Goal: Task Accomplishment & Management: Complete application form

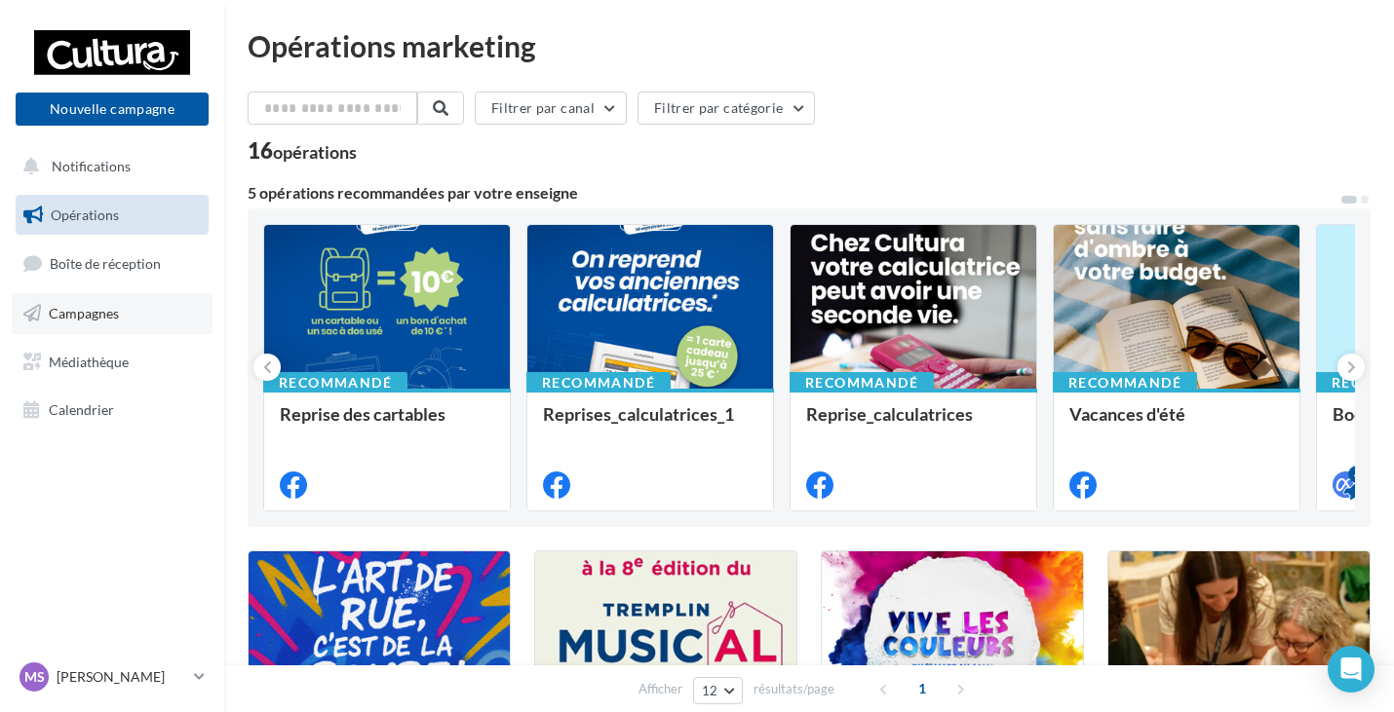
click at [84, 322] on link "Campagnes" at bounding box center [112, 313] width 201 height 41
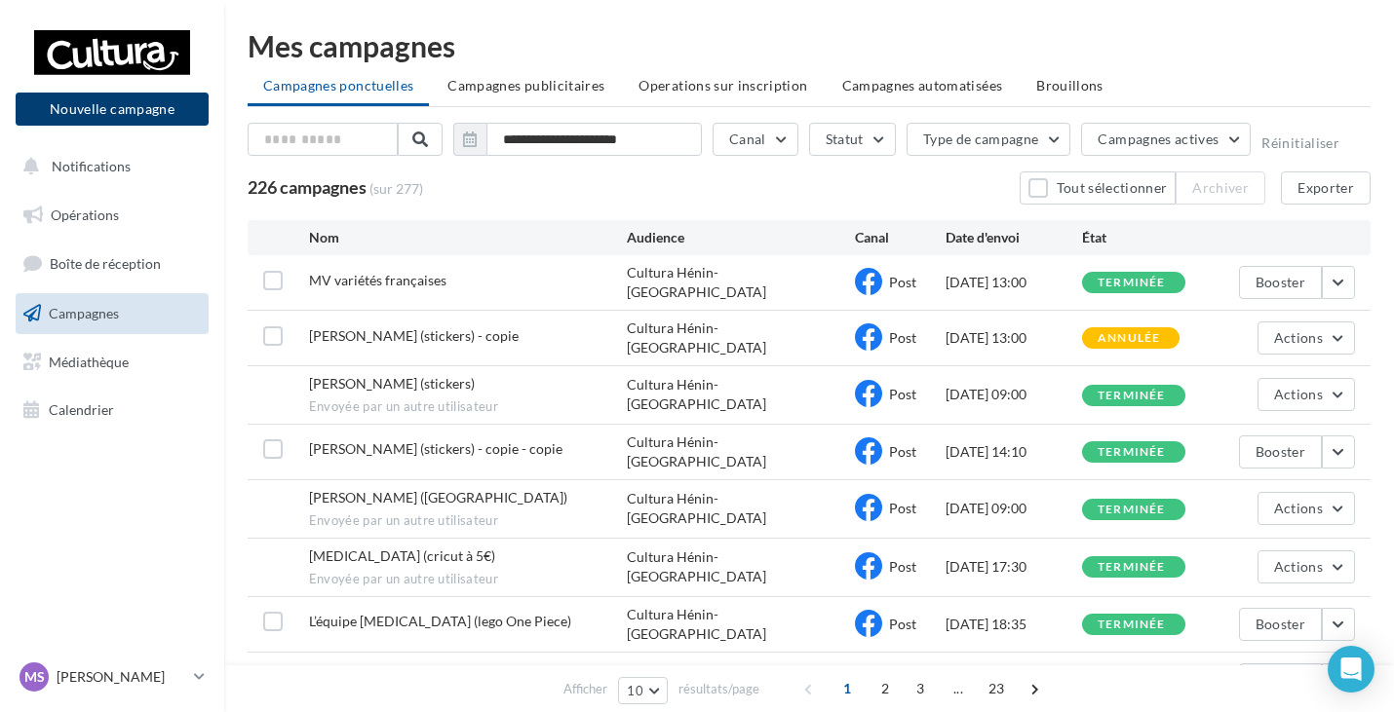
click at [155, 115] on button "Nouvelle campagne" at bounding box center [112, 109] width 193 height 33
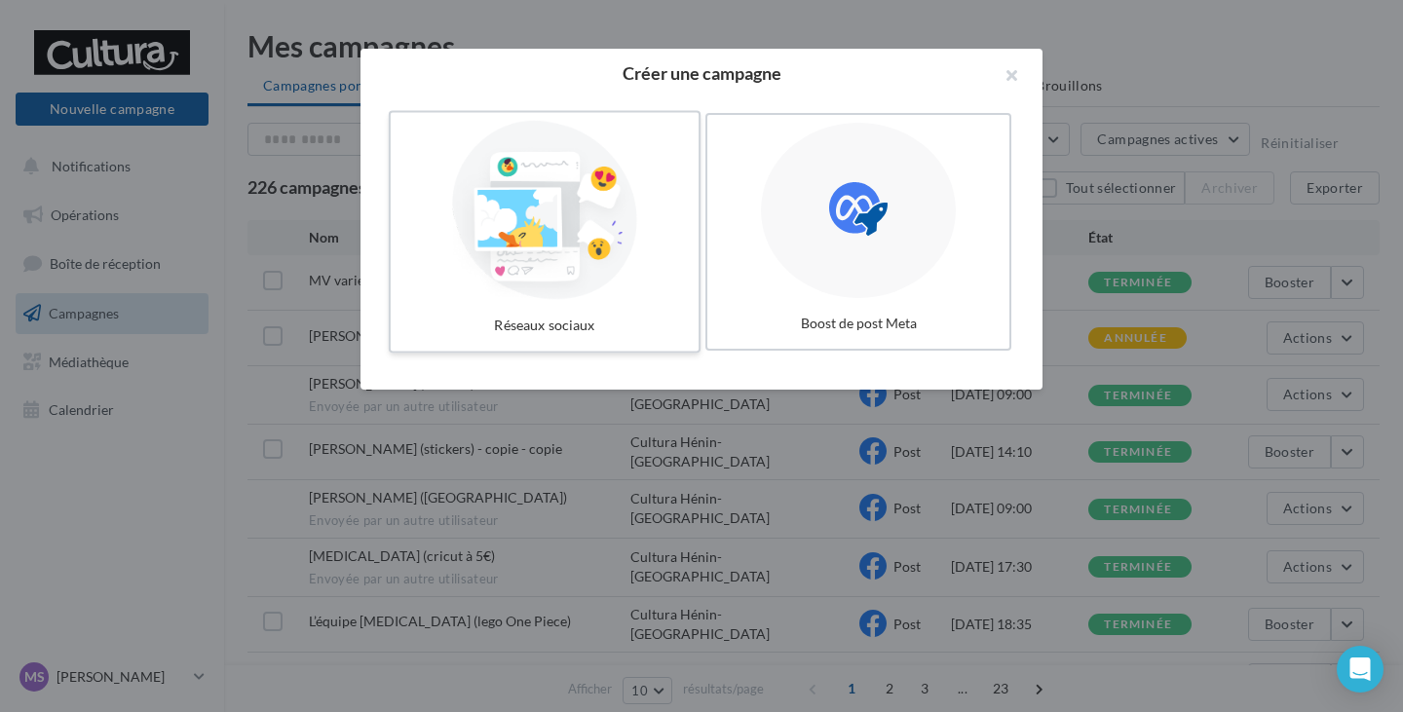
click at [504, 243] on div at bounding box center [545, 210] width 292 height 179
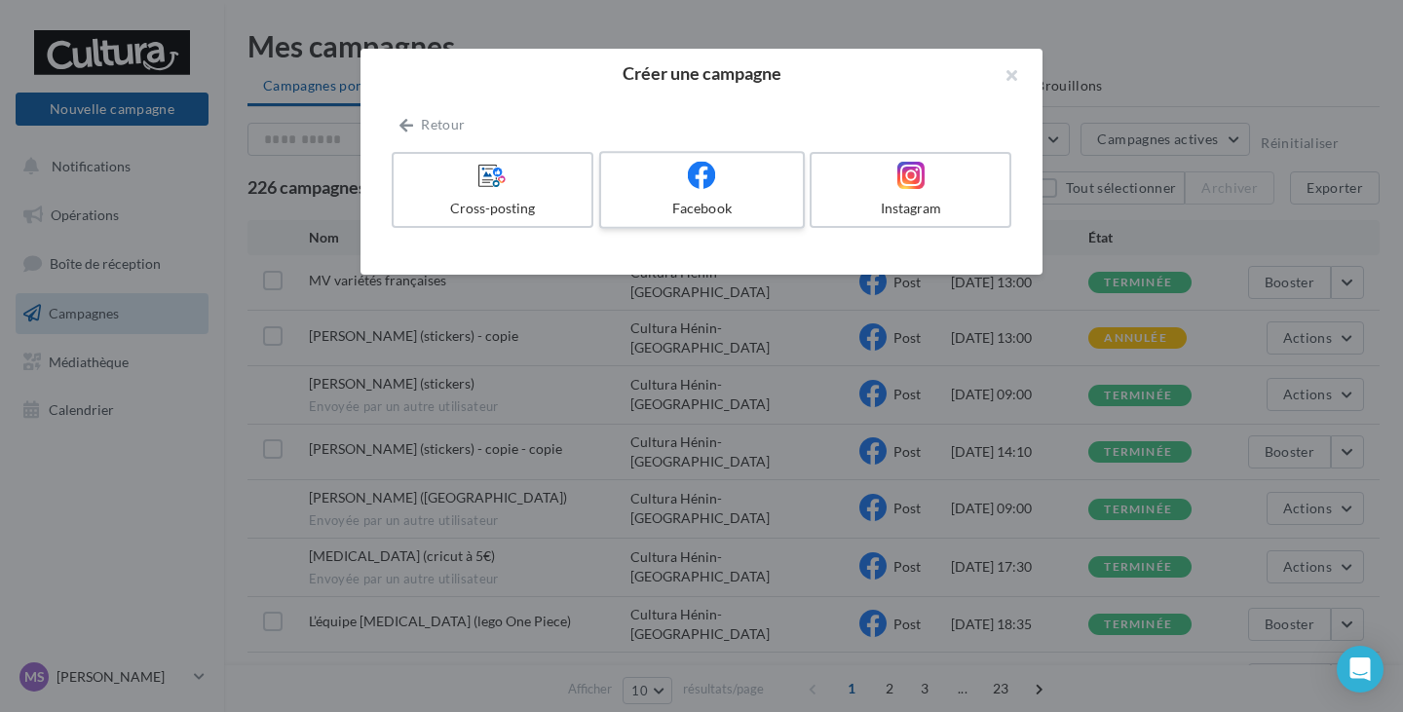
click at [658, 167] on div at bounding box center [701, 176] width 185 height 30
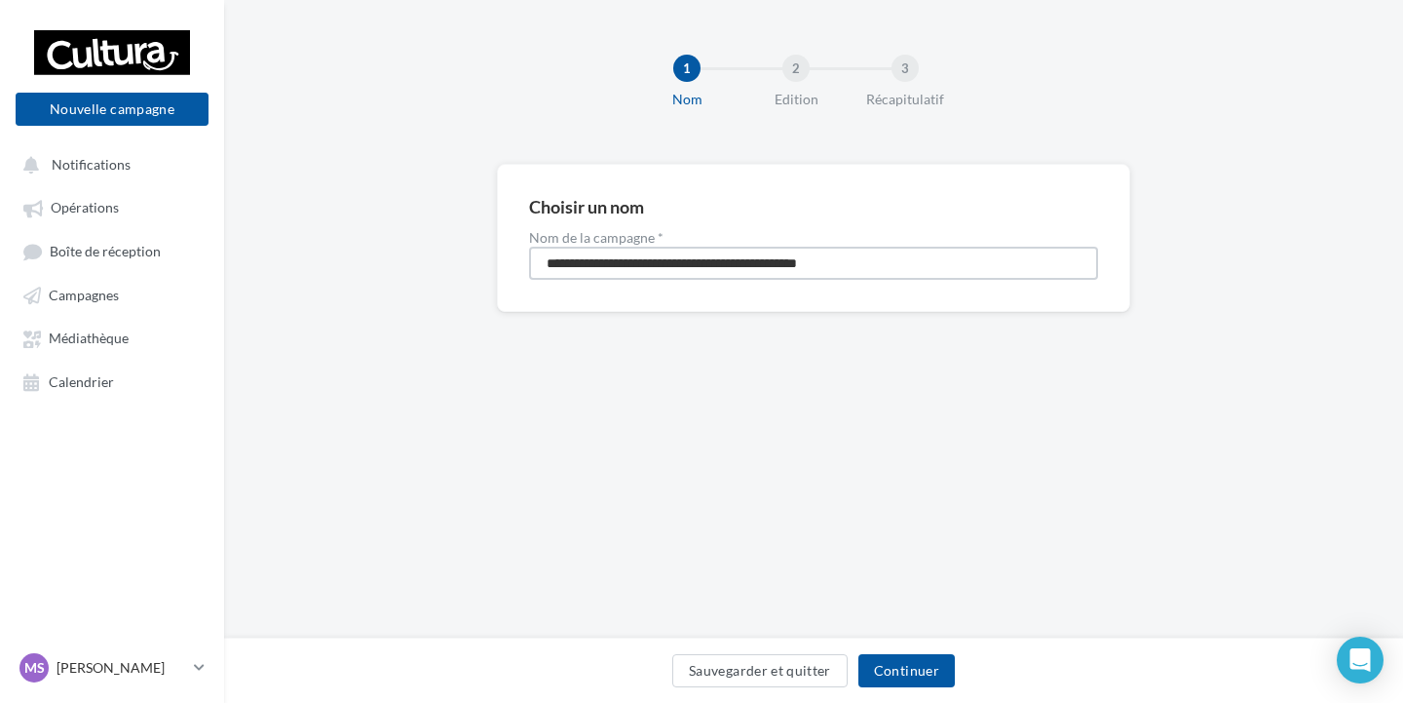
drag, startPoint x: 911, startPoint y: 265, endPoint x: 489, endPoint y: 260, distance: 422.0
click at [489, 260] on div "**********" at bounding box center [813, 269] width 1179 height 210
type input "**********"
click at [912, 682] on button "Continuer" at bounding box center [907, 670] width 96 height 33
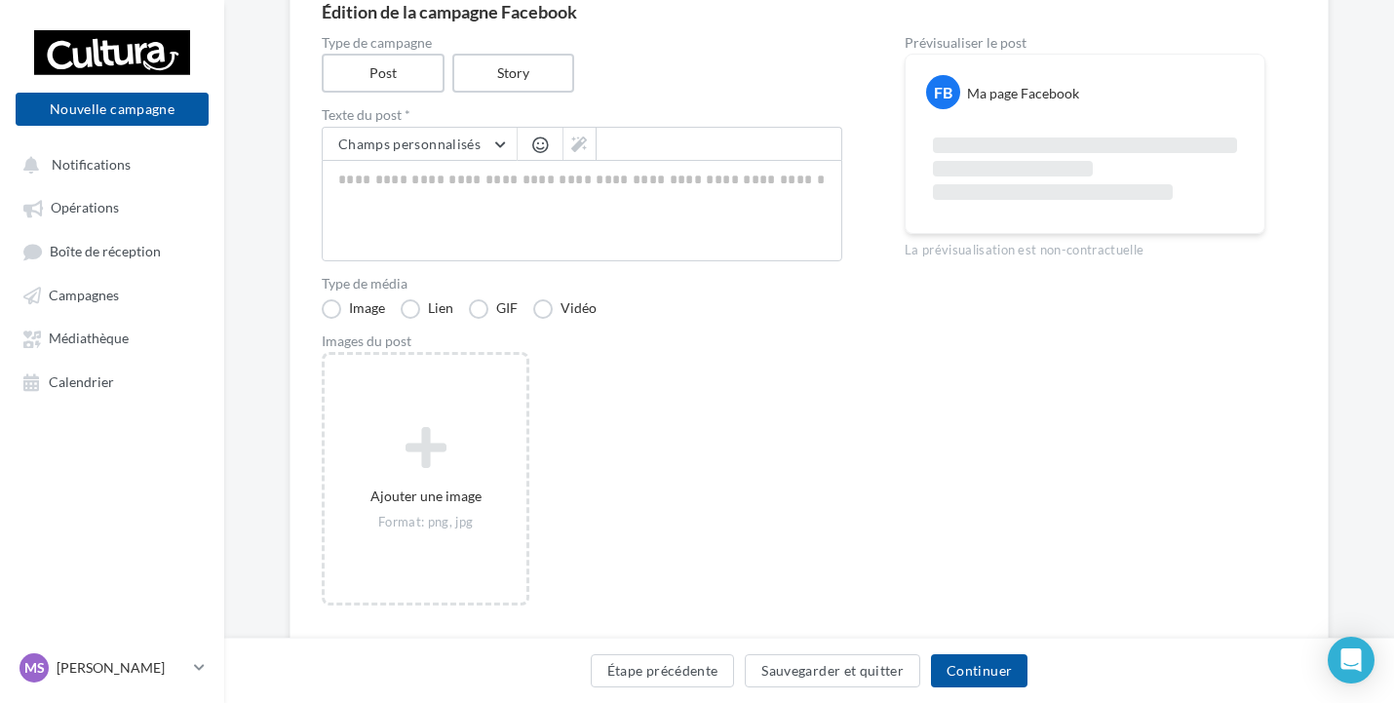
scroll to position [195, 0]
click at [557, 310] on label "Vidéo" at bounding box center [564, 306] width 63 height 19
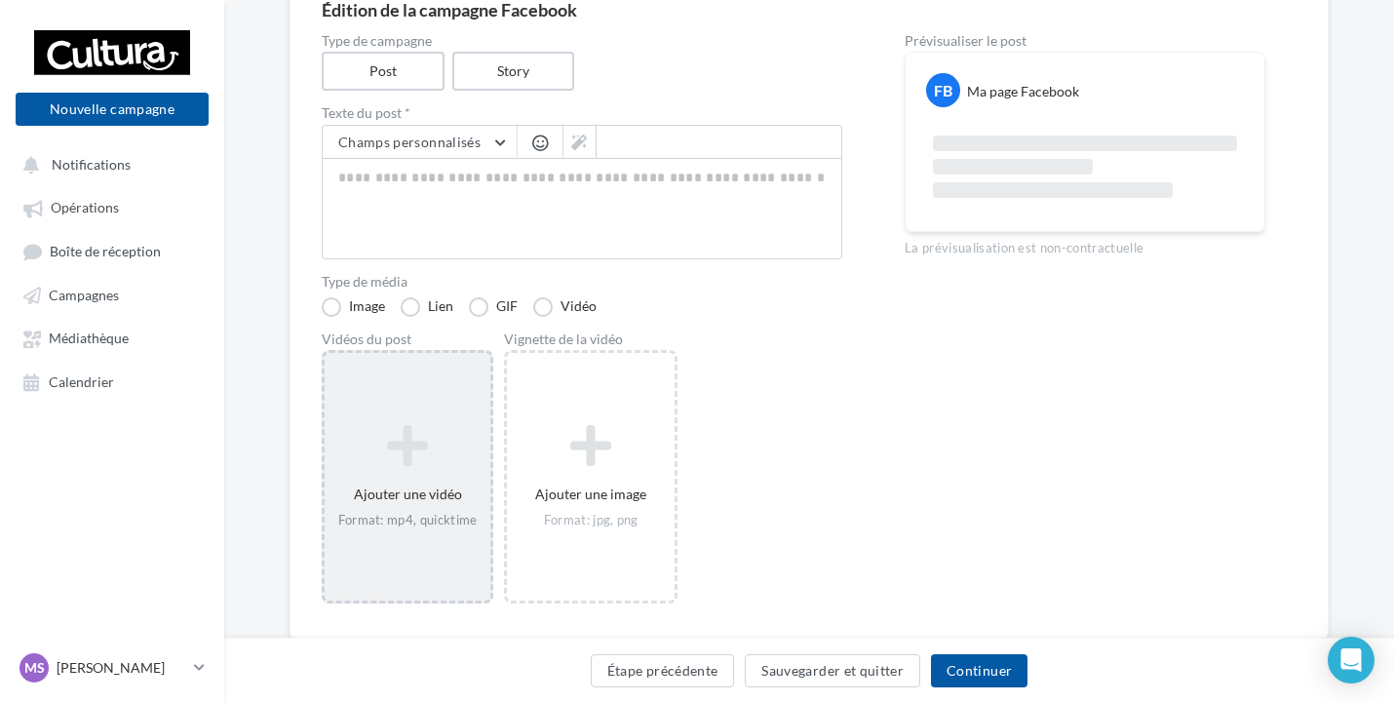
click at [436, 455] on icon at bounding box center [407, 445] width 150 height 47
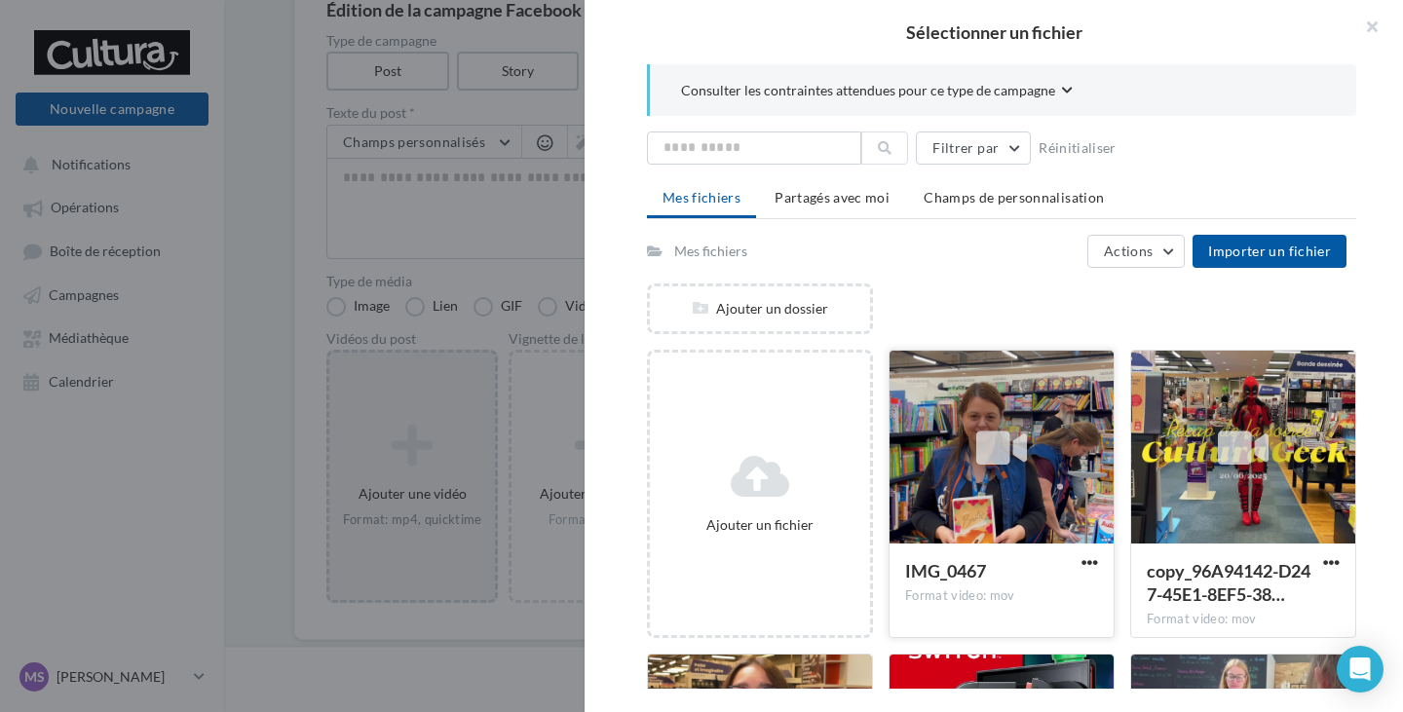
click at [949, 467] on div at bounding box center [1002, 448] width 224 height 195
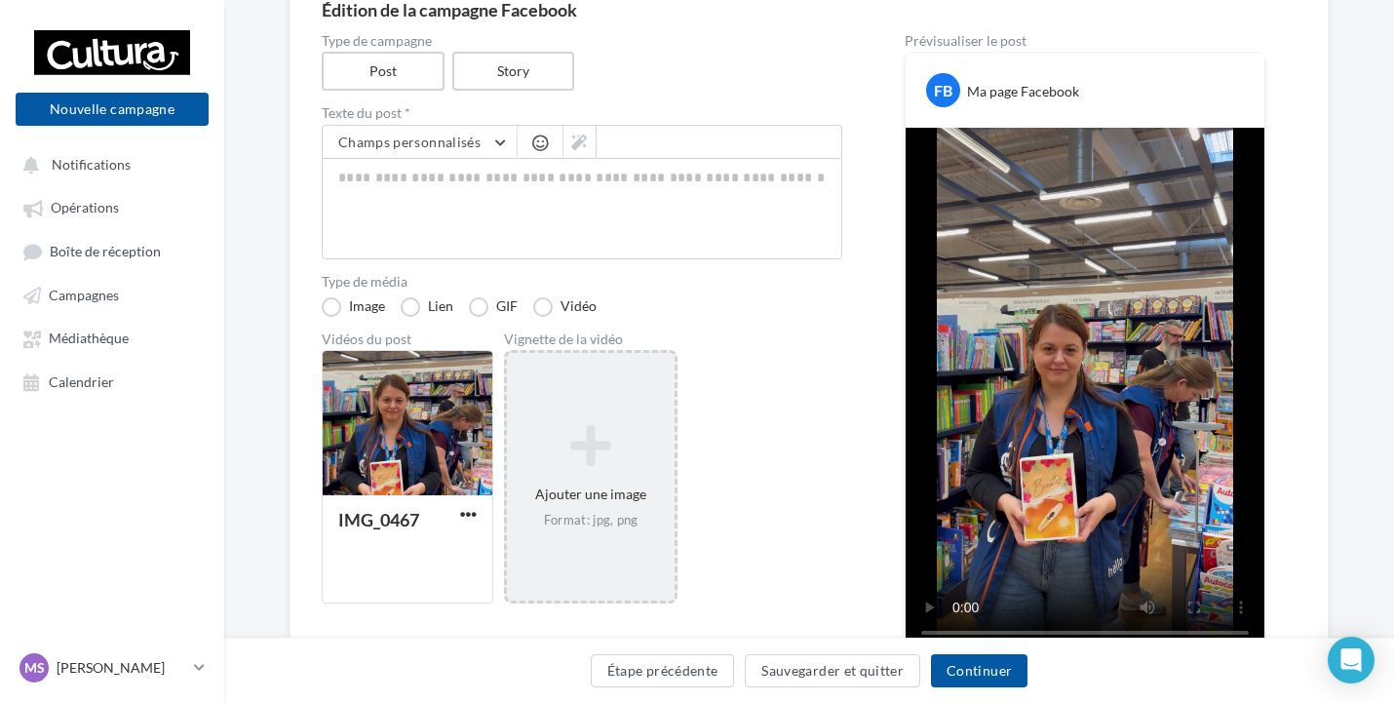
click at [562, 473] on div "Ajouter une image Format: jpg, png" at bounding box center [591, 476] width 168 height 125
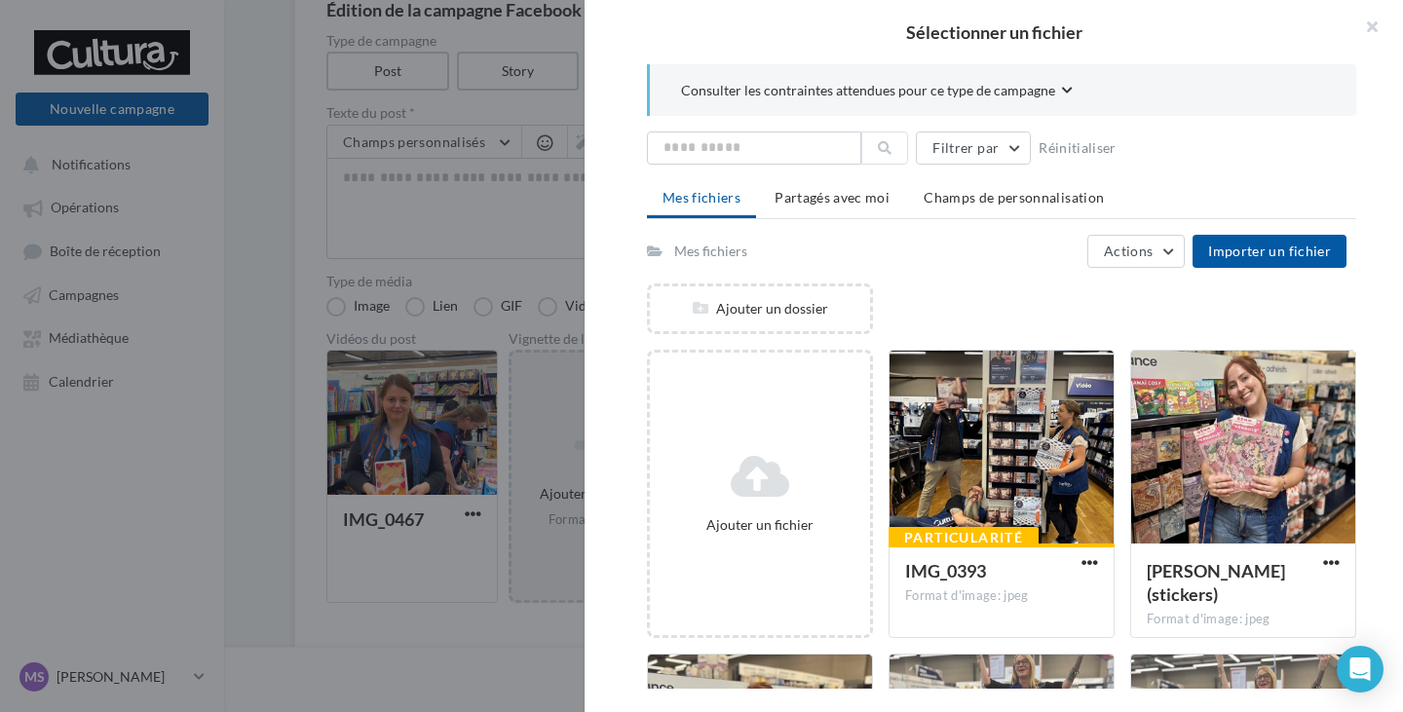
drag, startPoint x: 502, startPoint y: 363, endPoint x: 509, endPoint y: 415, distance: 52.1
click at [505, 399] on div at bounding box center [701, 356] width 1403 height 712
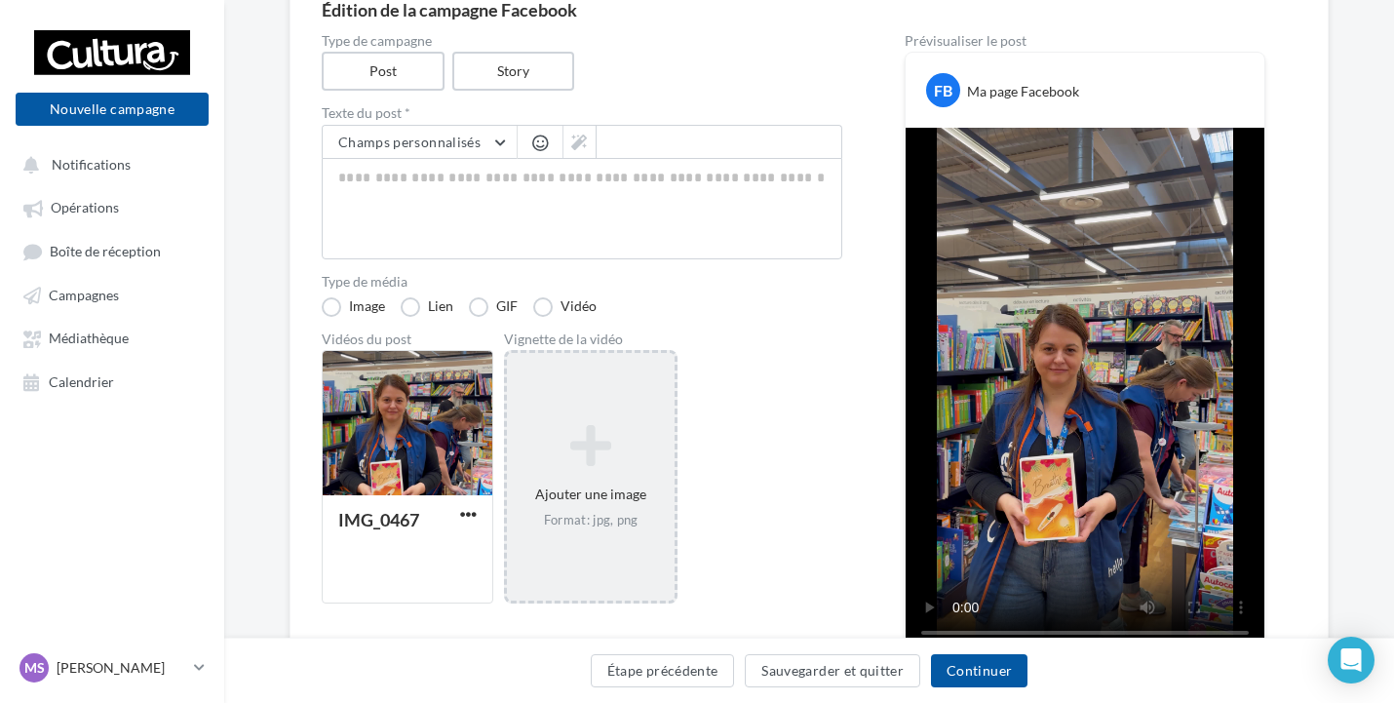
click at [889, 632] on div "Type de campagne Post Story Texte du post * Champs personnalisés Adresse de l'e…" at bounding box center [809, 365] width 975 height 662
click at [827, 566] on div "Vidéos du post IMG_0467 Vignette de la vidéo Ajouter une image Format: jpg, png" at bounding box center [582, 467] width 520 height 271
click at [625, 448] on icon at bounding box center [591, 445] width 152 height 47
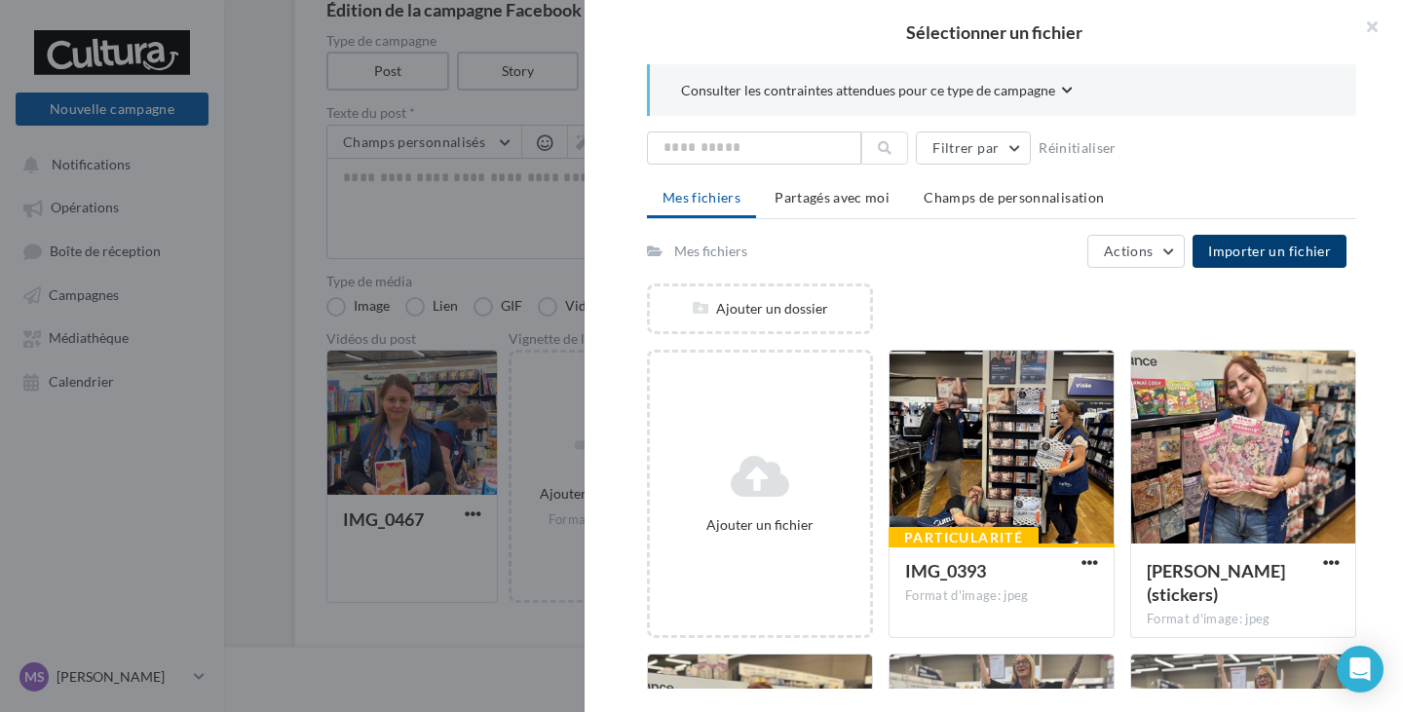
click at [1261, 257] on span "Importer un fichier" at bounding box center [1269, 251] width 123 height 17
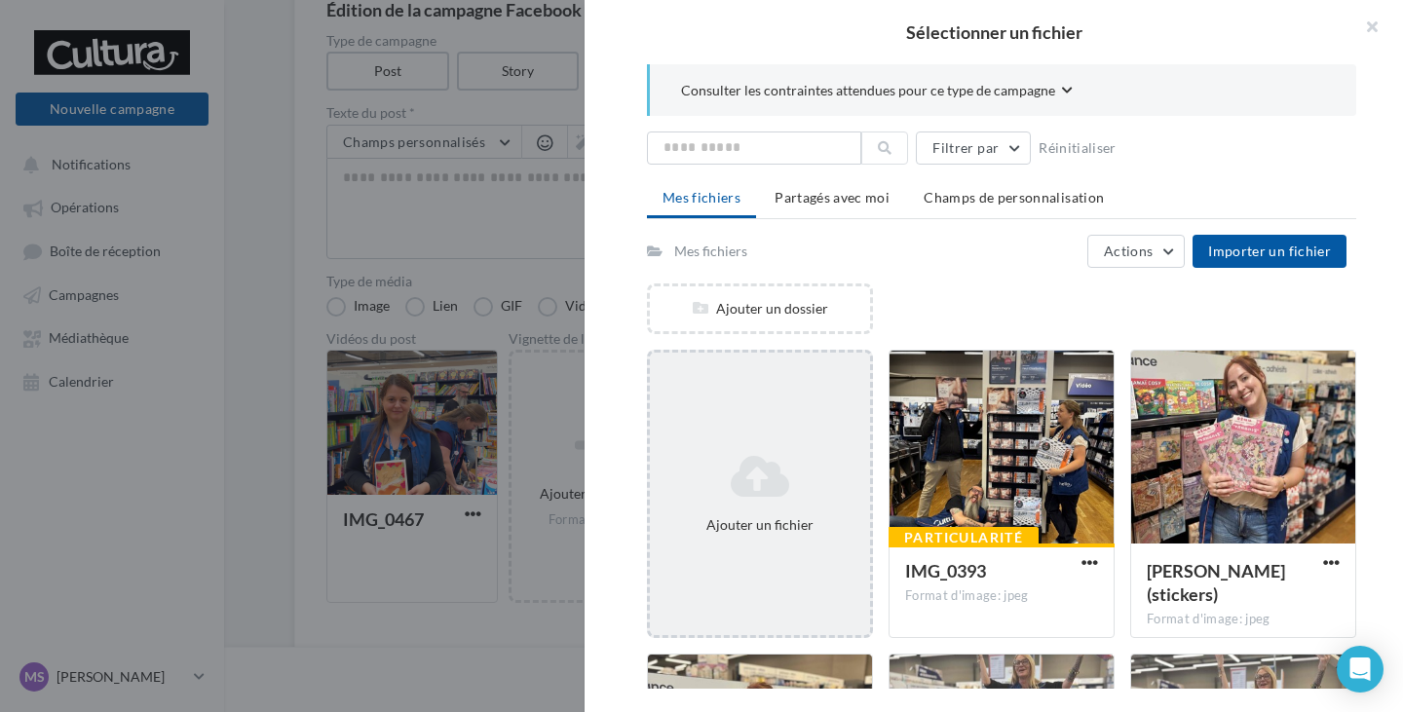
click at [764, 468] on icon at bounding box center [760, 476] width 205 height 47
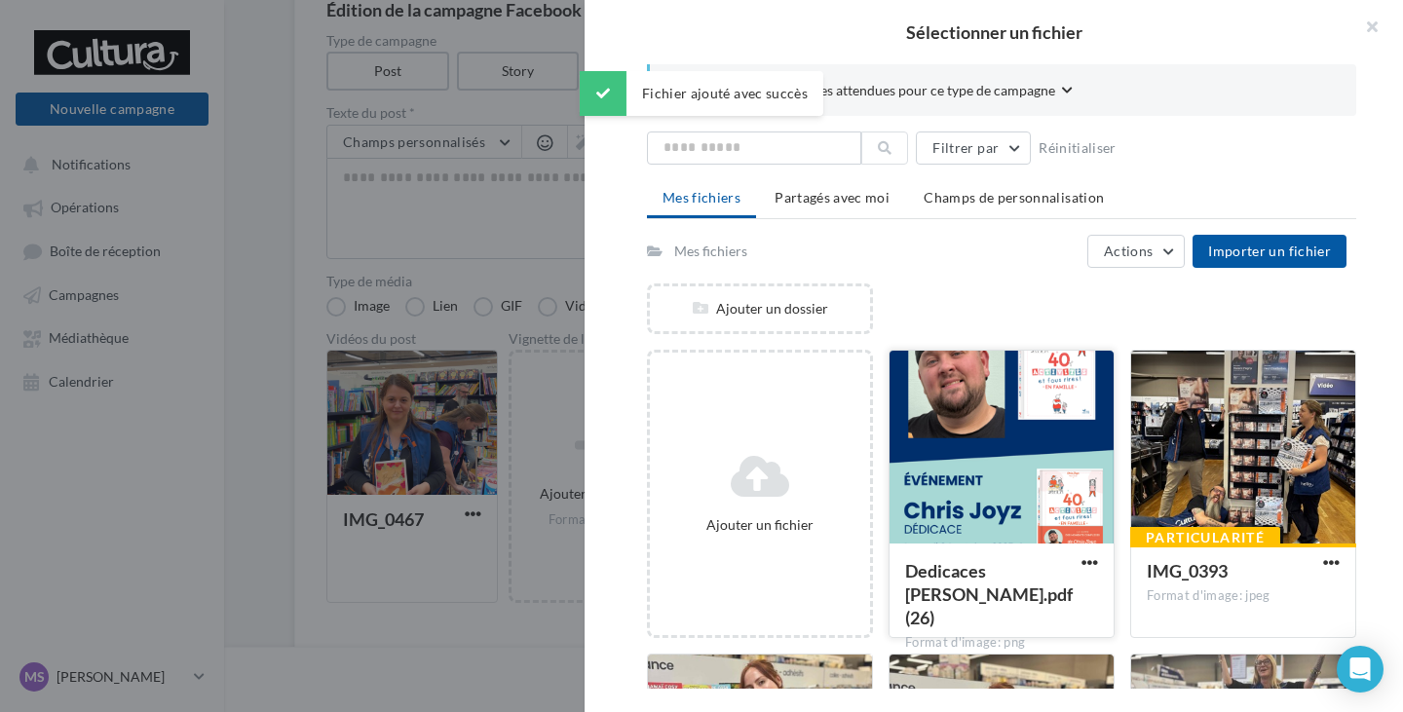
click at [910, 476] on div at bounding box center [1002, 448] width 224 height 195
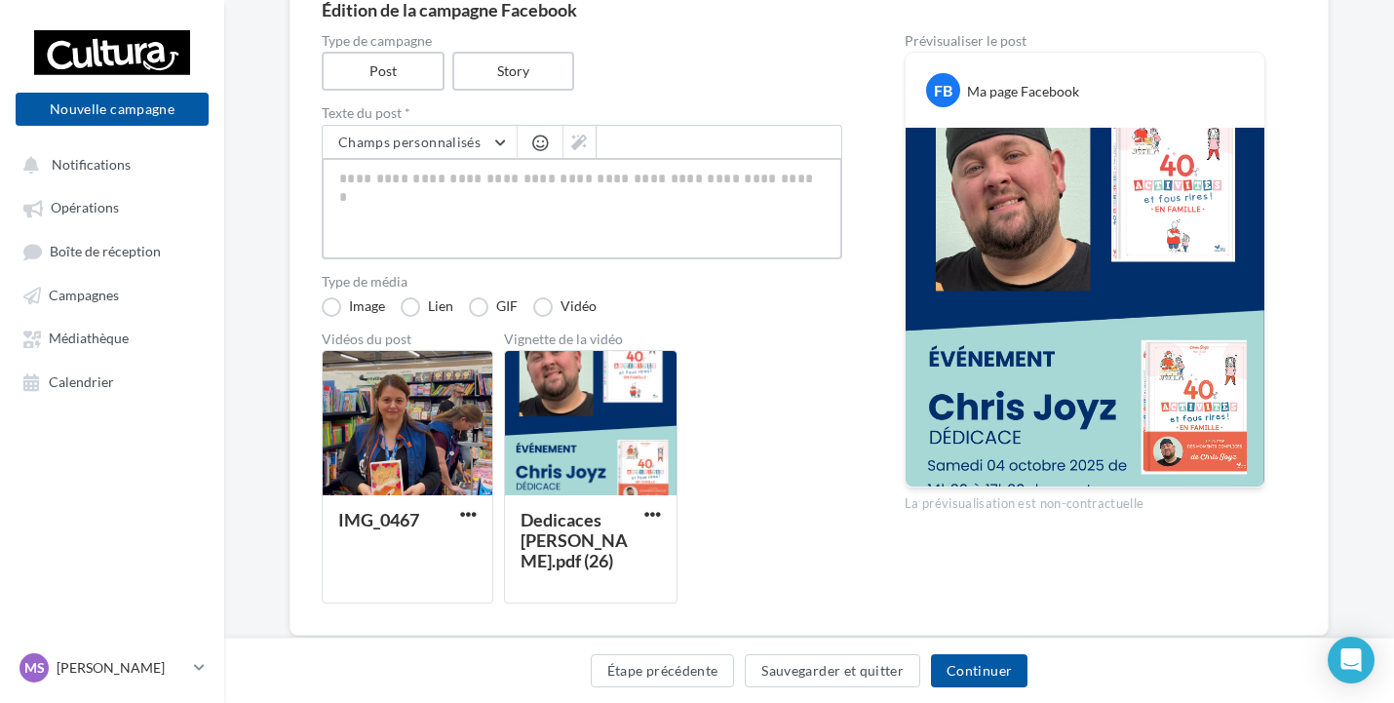
click at [693, 186] on textarea at bounding box center [582, 208] width 520 height 101
click at [605, 445] on div at bounding box center [591, 424] width 172 height 146
click at [504, 603] on div "Sélectionner un fichier Consulter les contraintes attendues pour ce type de cam…" at bounding box center [590, 603] width 173 height 0
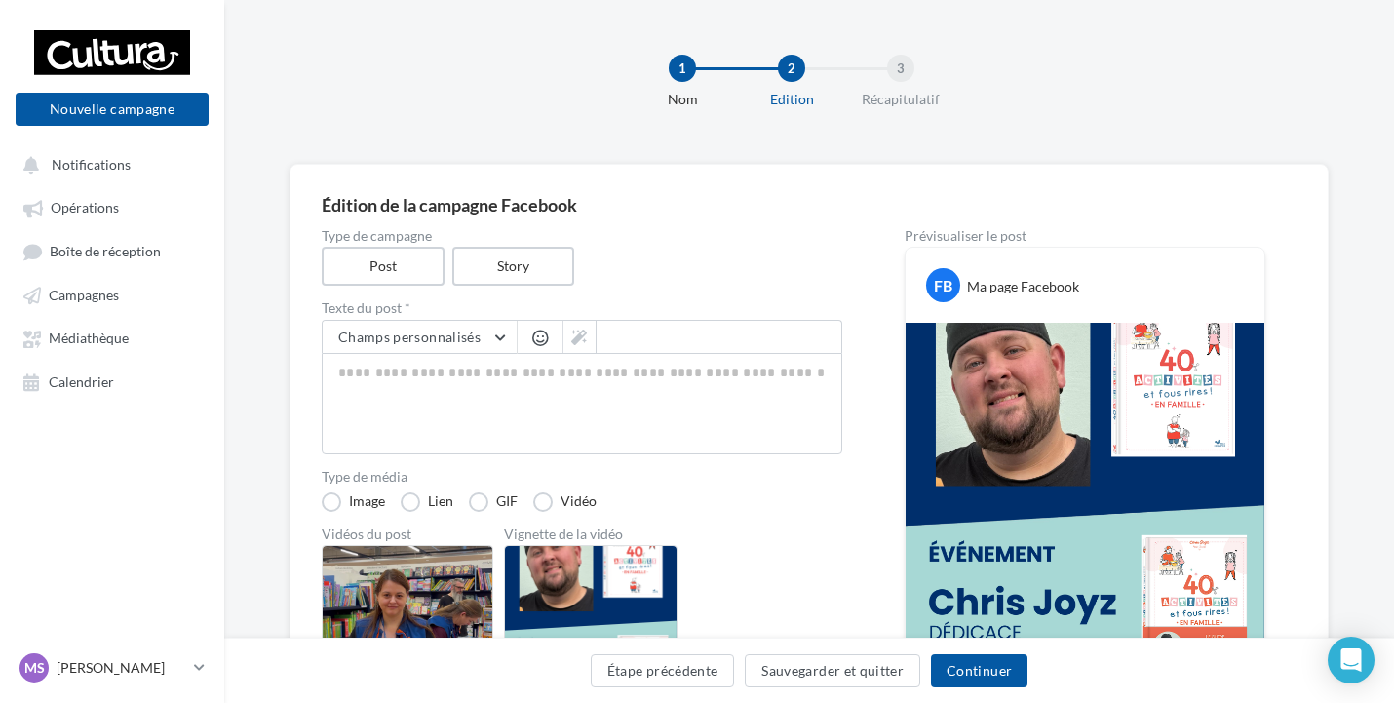
scroll to position [97, 0]
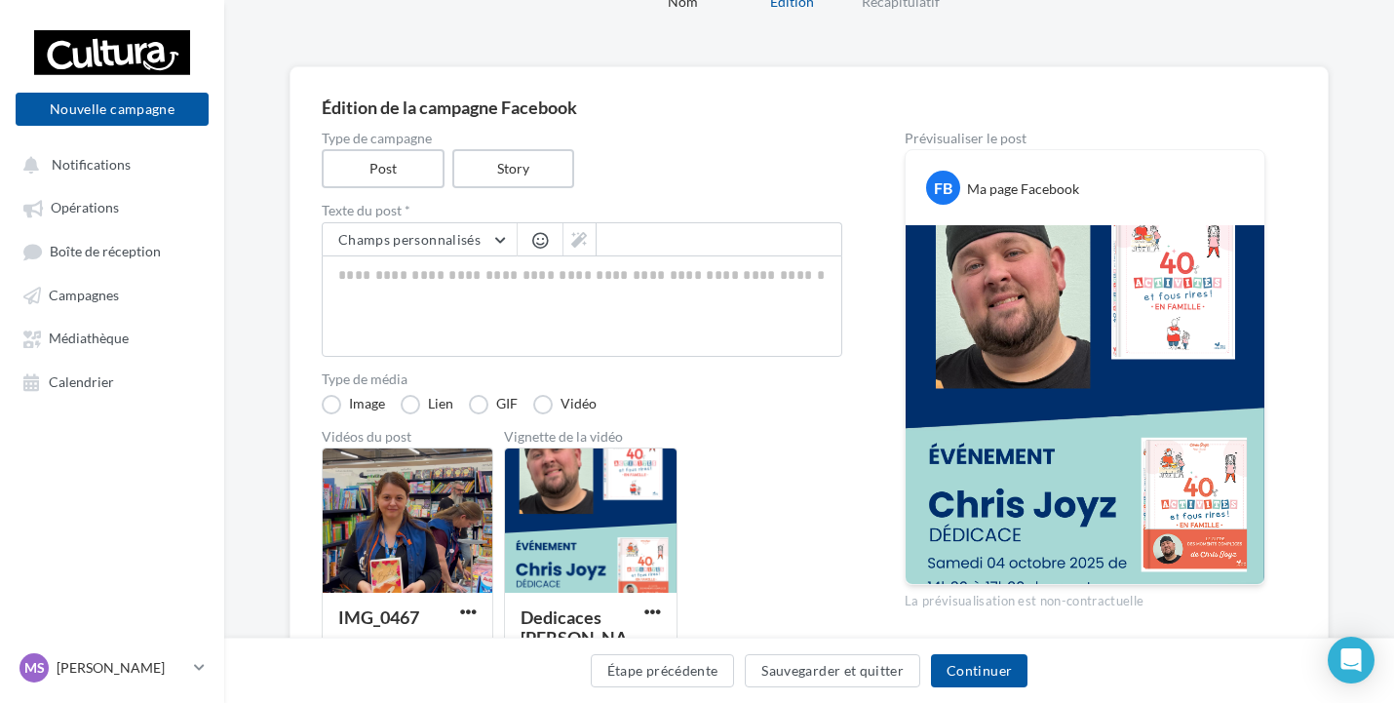
click at [1027, 380] on div at bounding box center [1084, 404] width 359 height 359
click at [426, 555] on div at bounding box center [408, 521] width 170 height 146
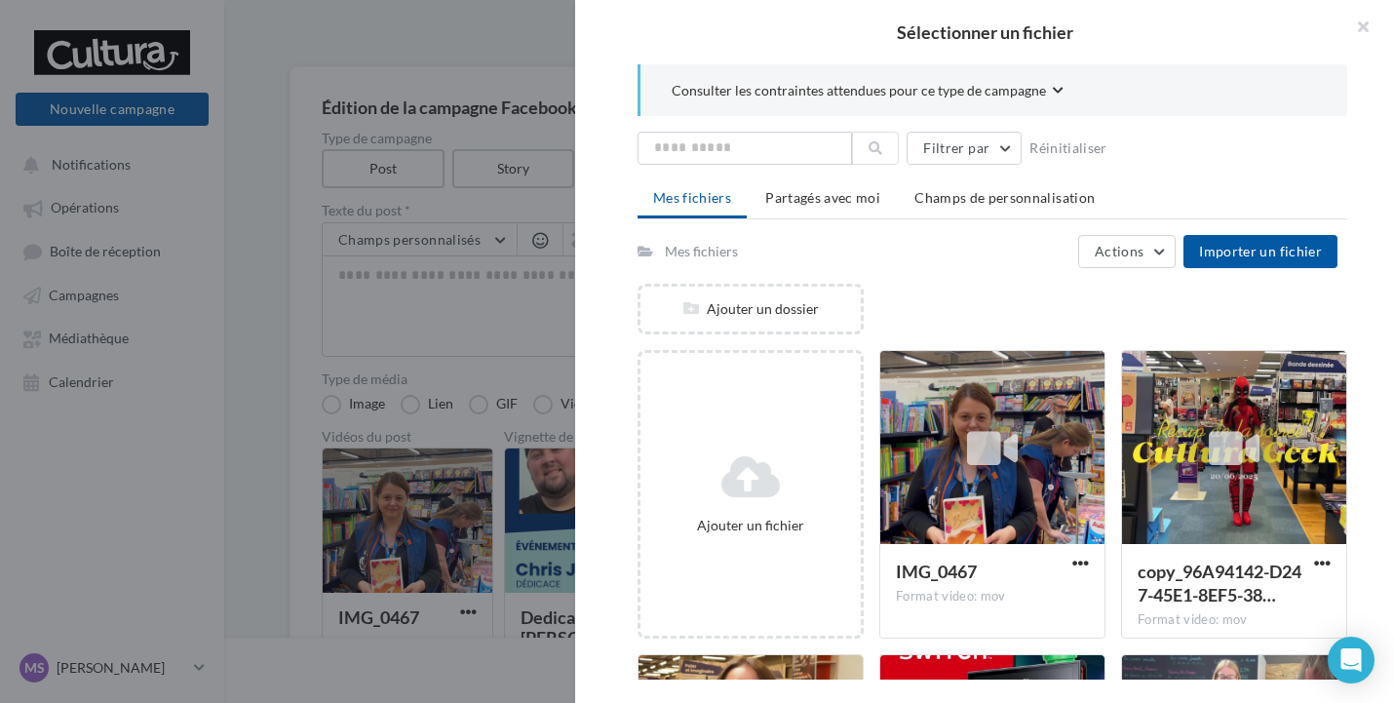
click at [493, 701] on div "Sélectionner un fichier Consulter les contraintes attendues pour ce type de cam…" at bounding box center [408, 701] width 172 height 0
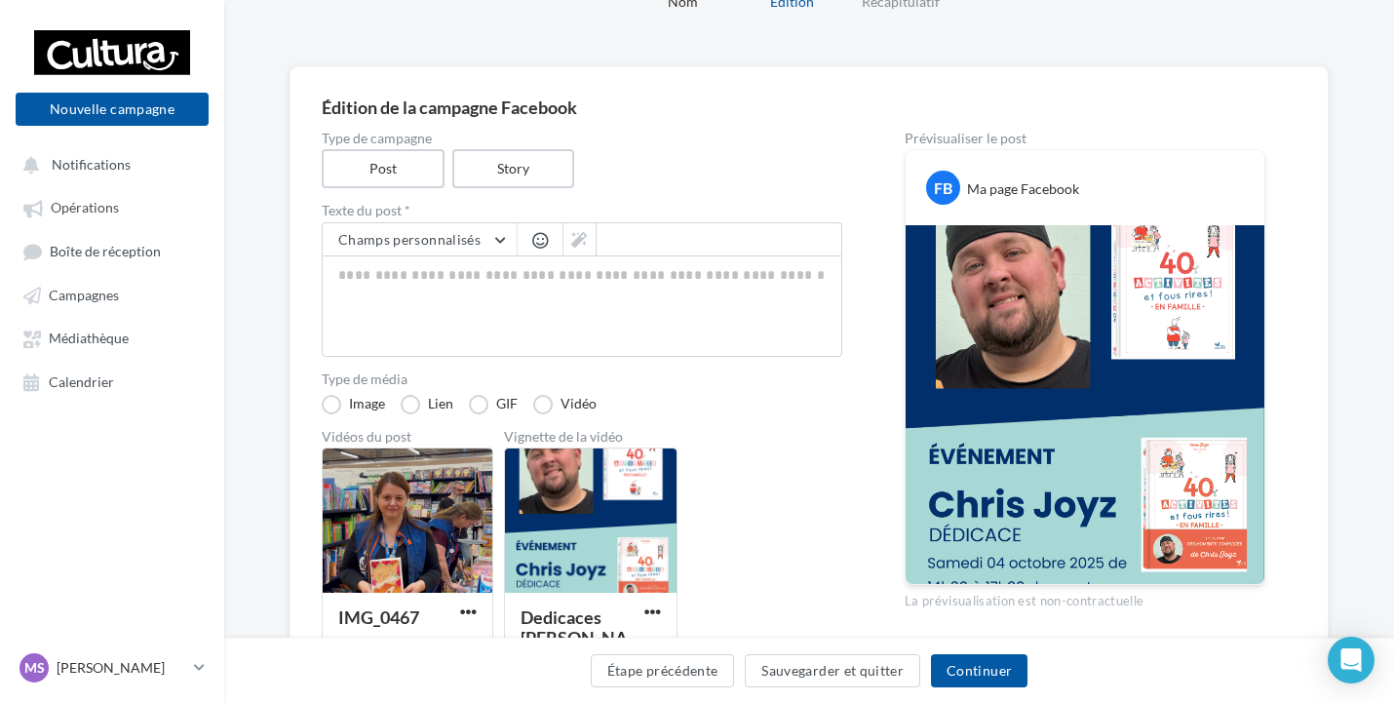
click at [991, 356] on div at bounding box center [1084, 404] width 359 height 359
click at [638, 292] on textarea at bounding box center [582, 305] width 520 height 101
